Goal: Navigation & Orientation: Go to known website

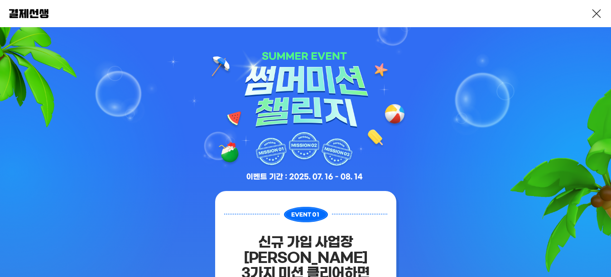
click at [593, 11] on link at bounding box center [596, 13] width 11 height 11
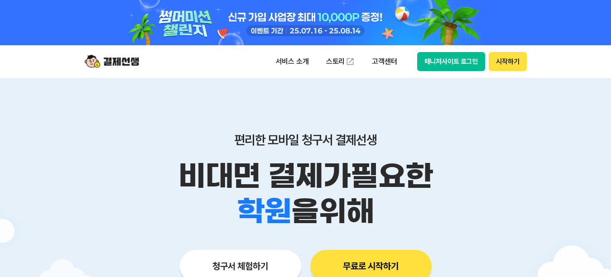
click at [593, 11] on div at bounding box center [305, 22] width 611 height 45
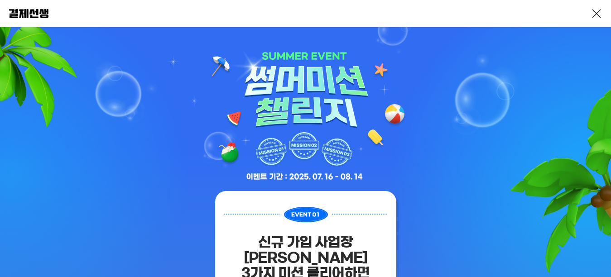
click at [594, 17] on link at bounding box center [596, 13] width 11 height 11
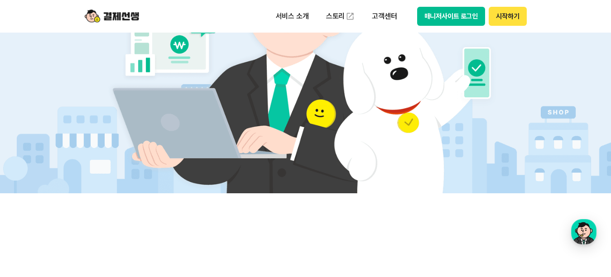
click at [446, 15] on button "매니저사이트 로그인" at bounding box center [451, 16] width 68 height 19
